Goal: Task Accomplishment & Management: Manage account settings

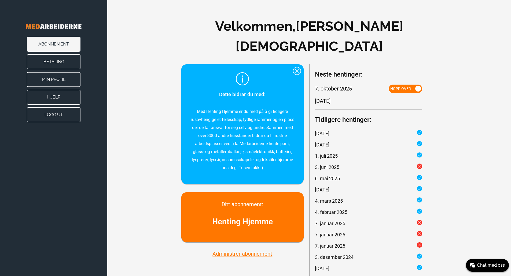
click at [54, 62] on button "Betaling" at bounding box center [54, 61] width 54 height 15
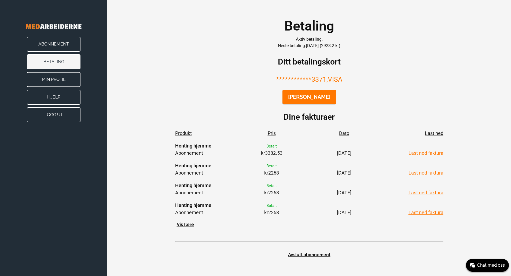
scroll to position [27, 0]
click at [187, 226] on button "Vis flere" at bounding box center [185, 225] width 20 height 6
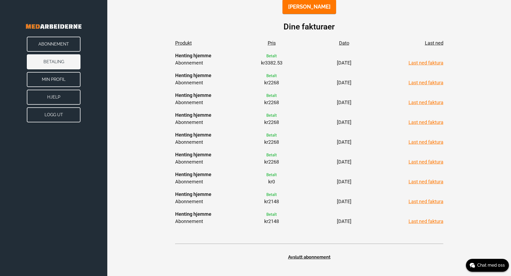
scroll to position [148, 0]
click at [305, 256] on button "Avslutt abonnement" at bounding box center [309, 258] width 268 height 6
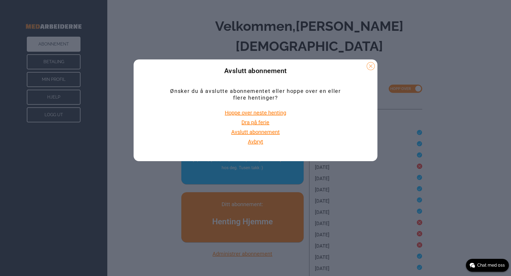
click at [272, 133] on button "Avslutt abonnement" at bounding box center [256, 132] width 52 height 7
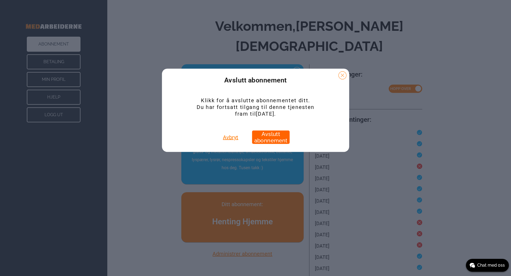
click at [267, 136] on button "Avslutt abonnement" at bounding box center [271, 137] width 38 height 13
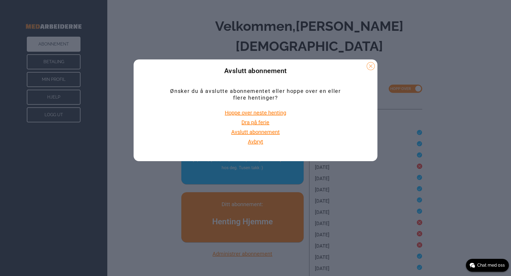
click at [265, 131] on button "Avslutt abonnement" at bounding box center [256, 132] width 52 height 7
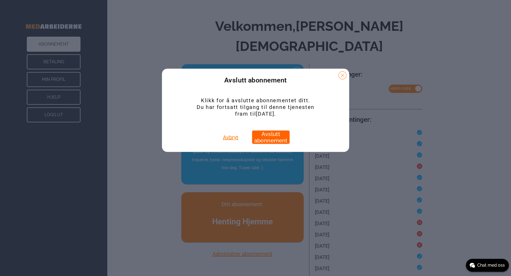
click at [267, 133] on button "Avslutt abonnement" at bounding box center [271, 137] width 38 height 13
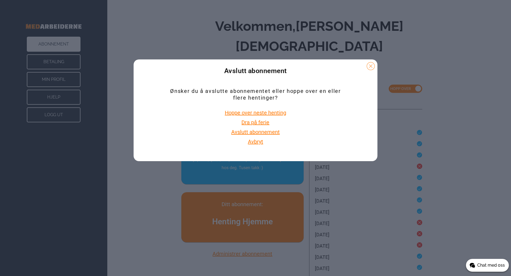
click at [485, 266] on span "Chat med oss" at bounding box center [491, 266] width 28 height 6
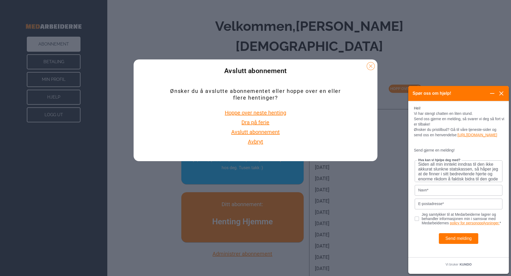
scroll to position [51, 0]
type textarea "Hei, etter 8 år som strålende fornøyd kunde må vi si opp abonnementet. Årsaken …"
click at [440, 196] on input "Navn*" at bounding box center [459, 190] width 88 height 11
type input "[PERSON_NAME][DEMOGRAPHIC_DATA]"
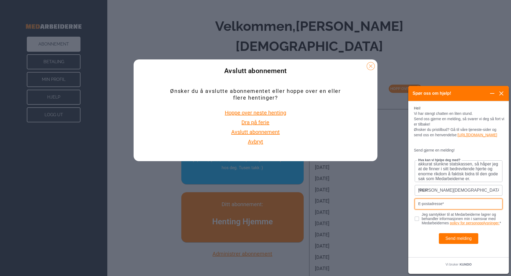
type input "[EMAIL_ADDRESS][DOMAIN_NAME]"
click at [417, 220] on input "Jeg samtykker til at Medarbeiderne lagrer og behandler informasjonen min i sams…" at bounding box center [419, 218] width 9 height 3
checkbox input "true"
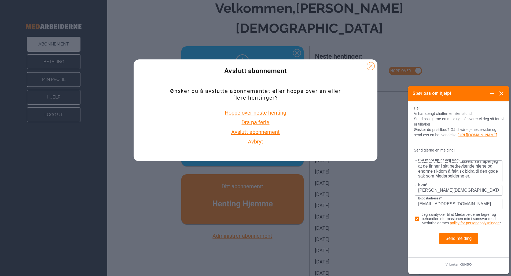
scroll to position [27, 0]
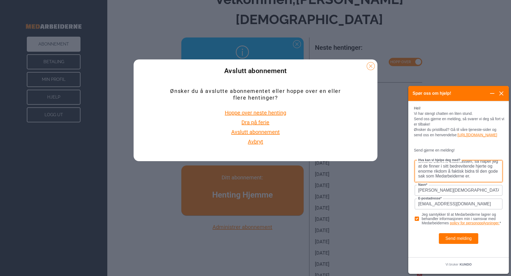
click at [483, 182] on textarea "Hei, etter 8 år som strålende fornøyd kunde må vi si opp abonnementet. Årsaken …" at bounding box center [459, 171] width 88 height 22
type textarea "Hei, etter 8 år som strålende fornøyd kunde må vi si opp abonnementet. Årsaken …"
click at [454, 242] on button "Send melding" at bounding box center [459, 238] width 40 height 11
